Goal: Task Accomplishment & Management: Manage account settings

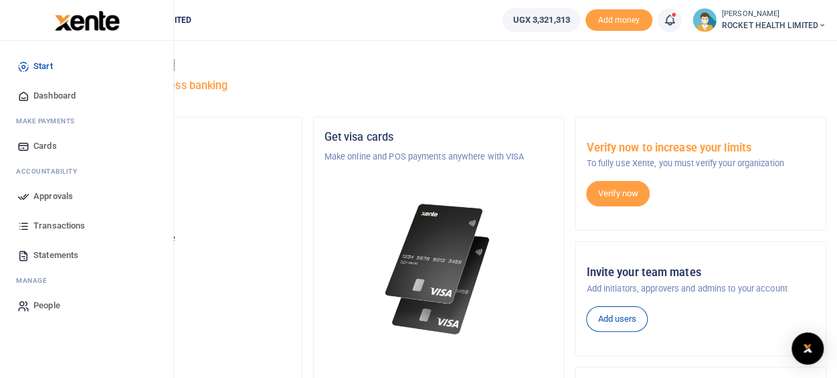
drag, startPoint x: 48, startPoint y: 196, endPoint x: 62, endPoint y: 194, distance: 13.5
click at [48, 196] on span "Approvals" at bounding box center [52, 195] width 39 height 13
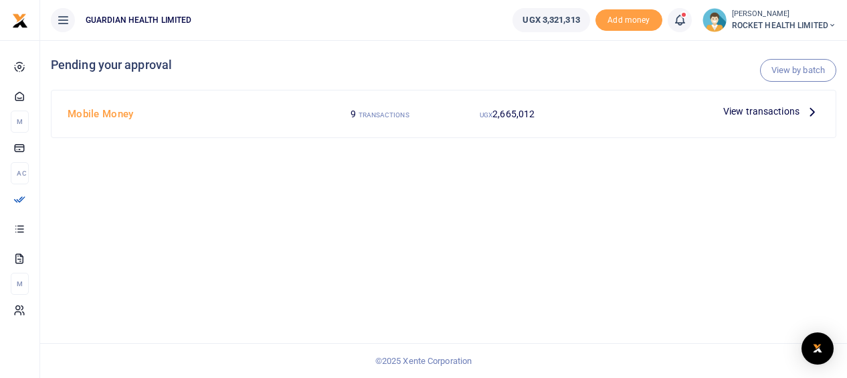
click at [750, 114] on span "View transactions" at bounding box center [762, 111] width 76 height 15
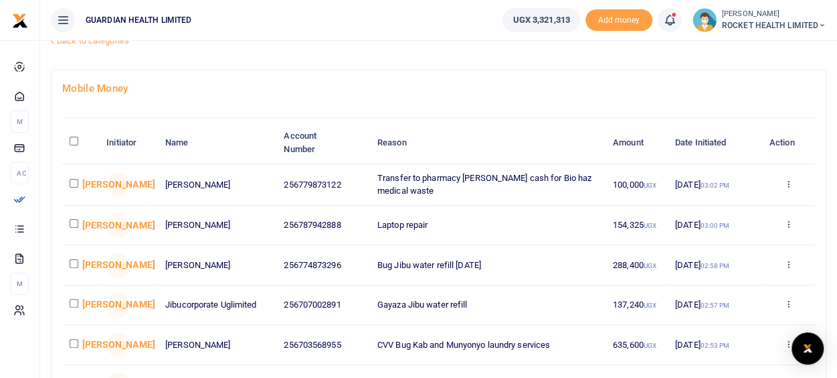
scroll to position [67, 0]
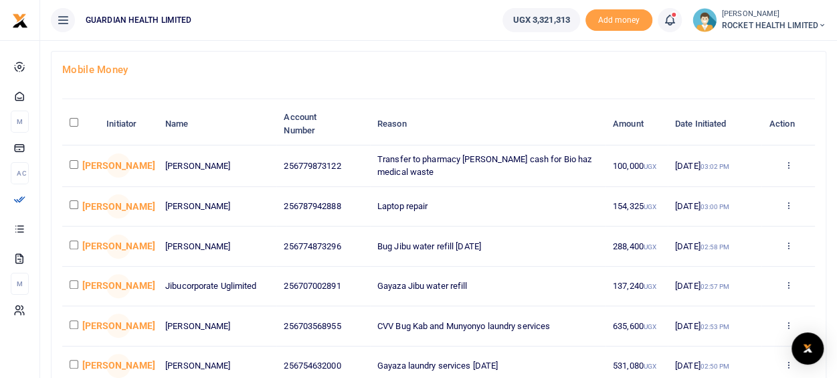
click at [70, 203] on input "checkbox" at bounding box center [74, 204] width 9 height 9
checkbox input "true"
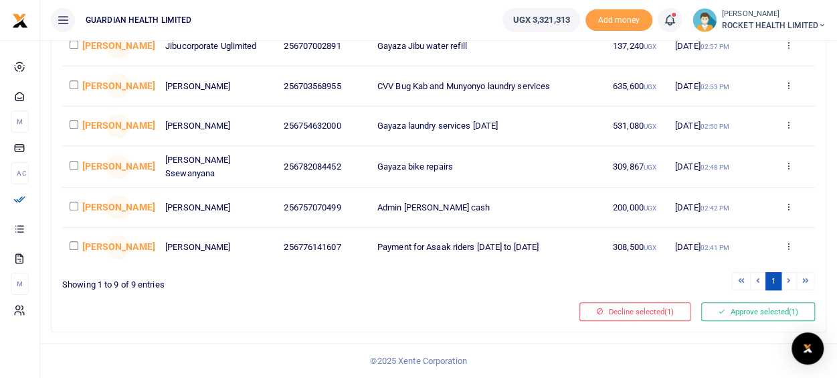
scroll to position [317, 0]
click at [752, 308] on button "Approve selected (1)" at bounding box center [758, 311] width 114 height 19
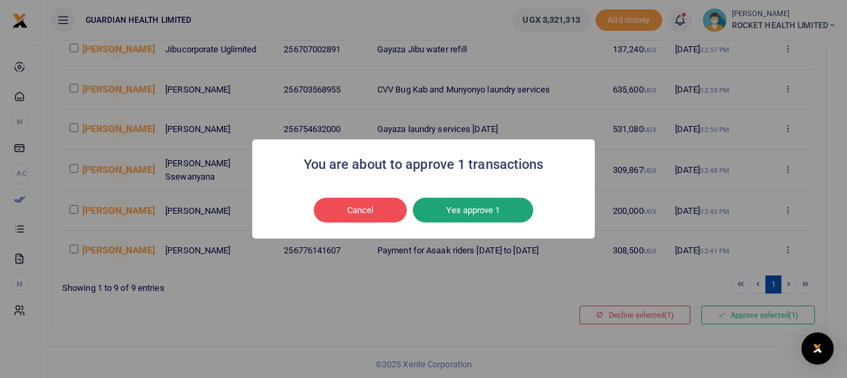
click at [477, 211] on button "Yes approve 1" at bounding box center [473, 209] width 120 height 25
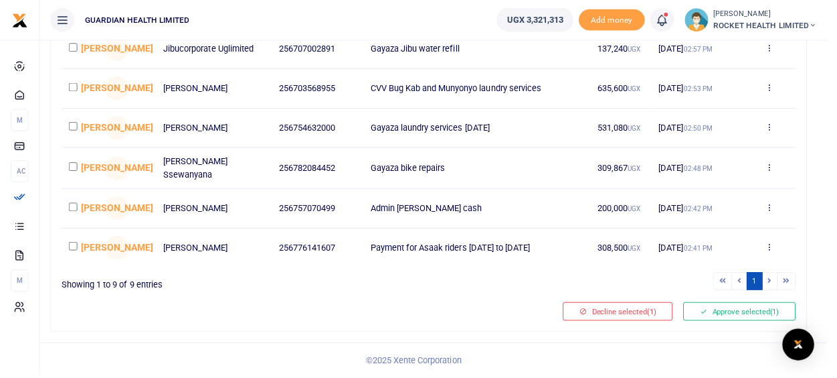
scroll to position [290, 0]
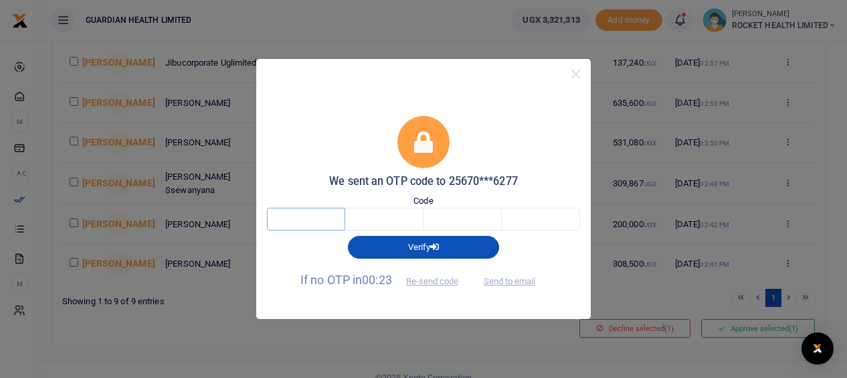
click at [300, 219] on input "text" at bounding box center [306, 218] width 78 height 23
type input "8"
type input "7"
type input "3"
